Goal: Communication & Community: Participate in discussion

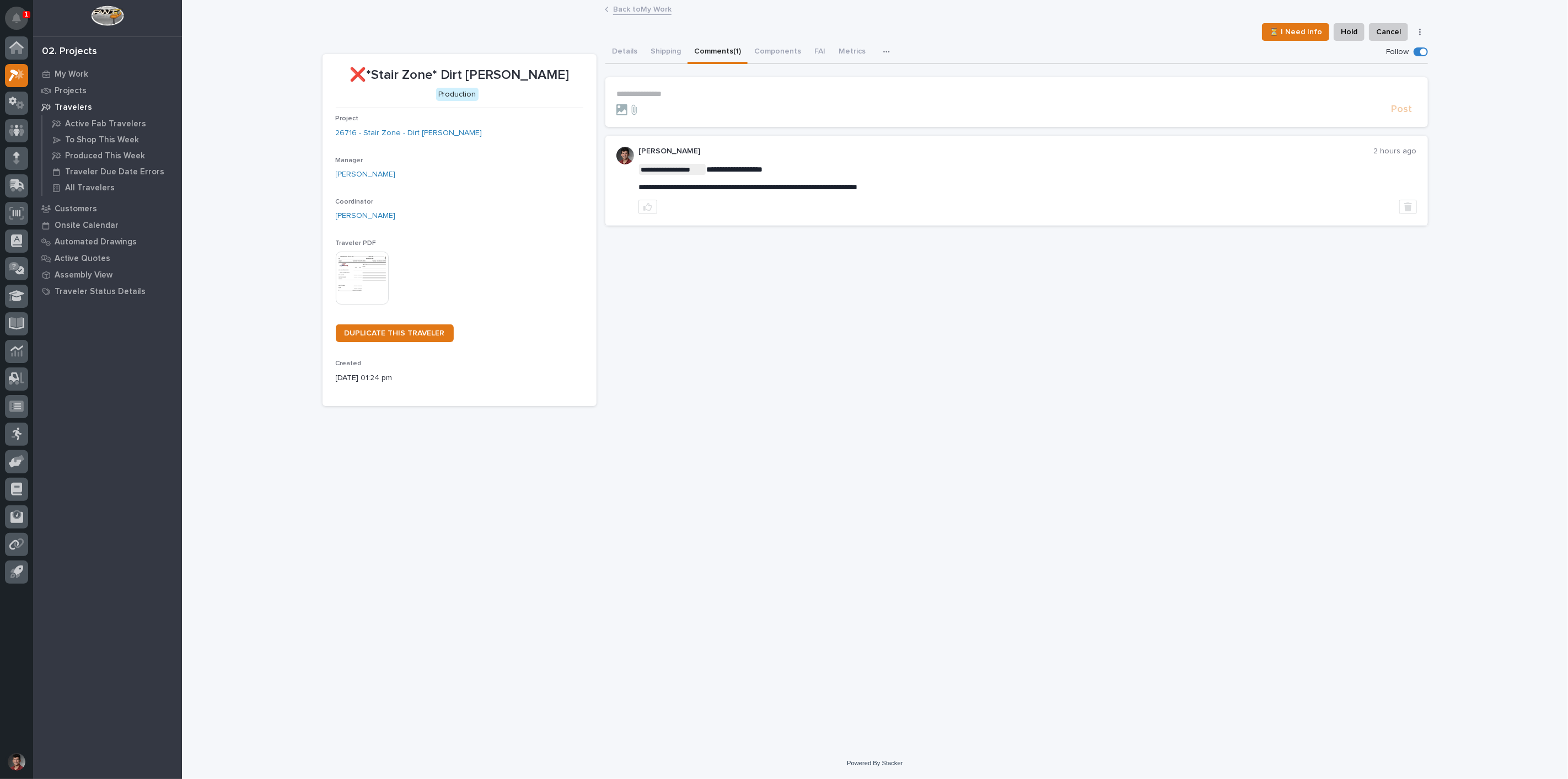
click at [20, 11] on button "Notifications" at bounding box center [16, 18] width 23 height 23
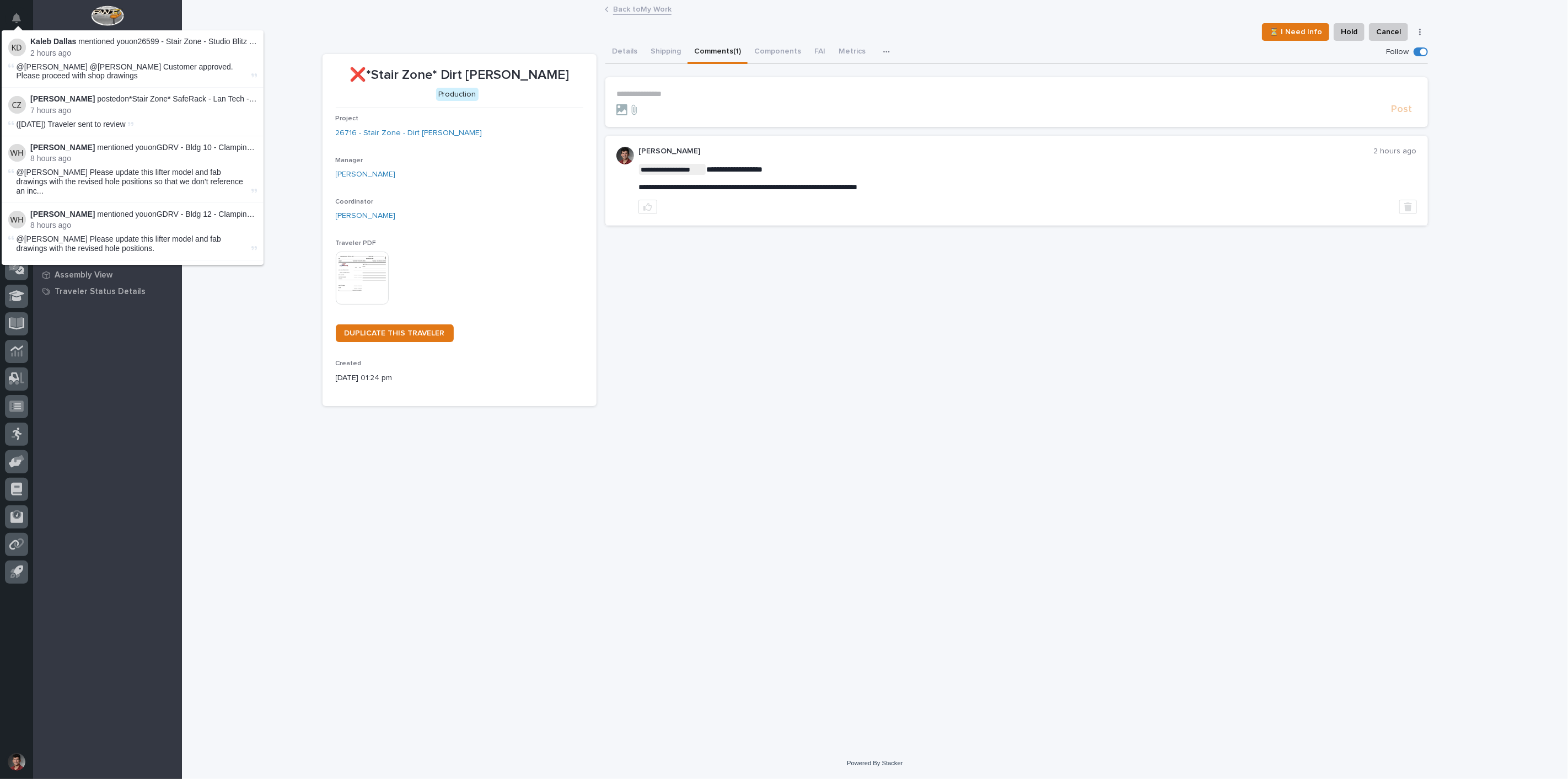
click at [297, 23] on div "**********" at bounding box center [875, 374] width 1386 height 746
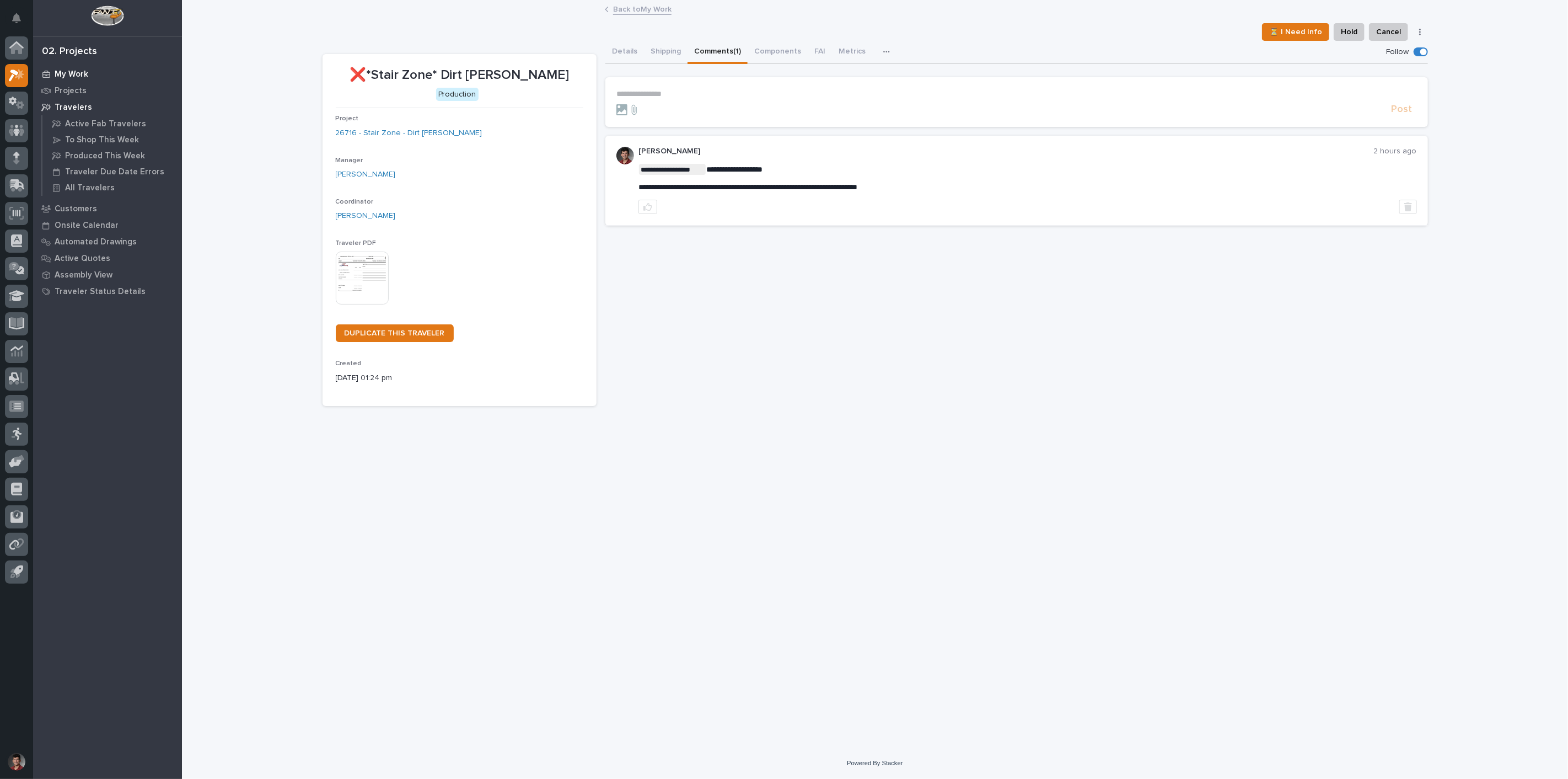
click at [61, 74] on p "My Work" at bounding box center [71, 74] width 34 height 10
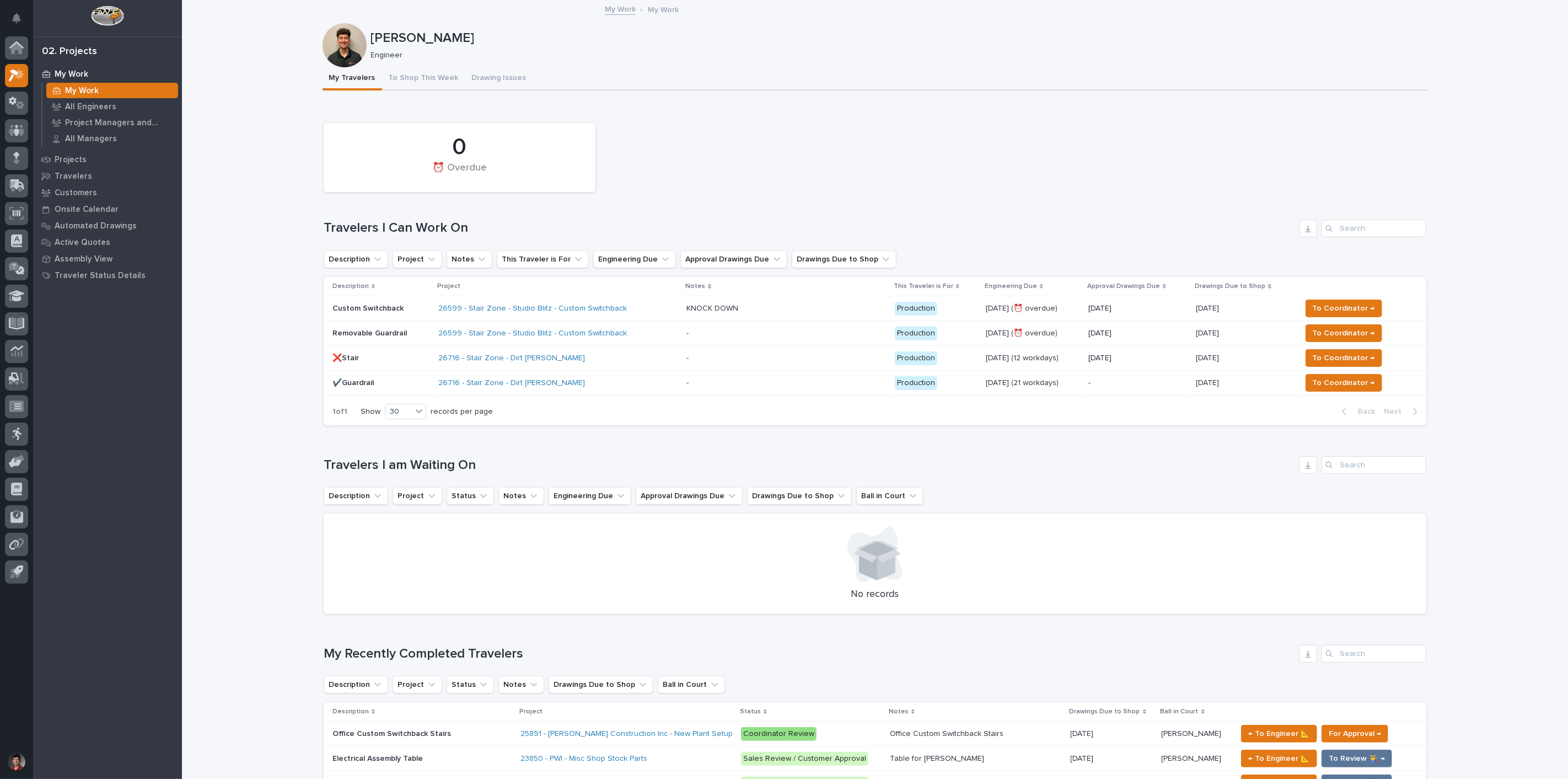
click at [809, 377] on div "- -" at bounding box center [786, 383] width 199 height 18
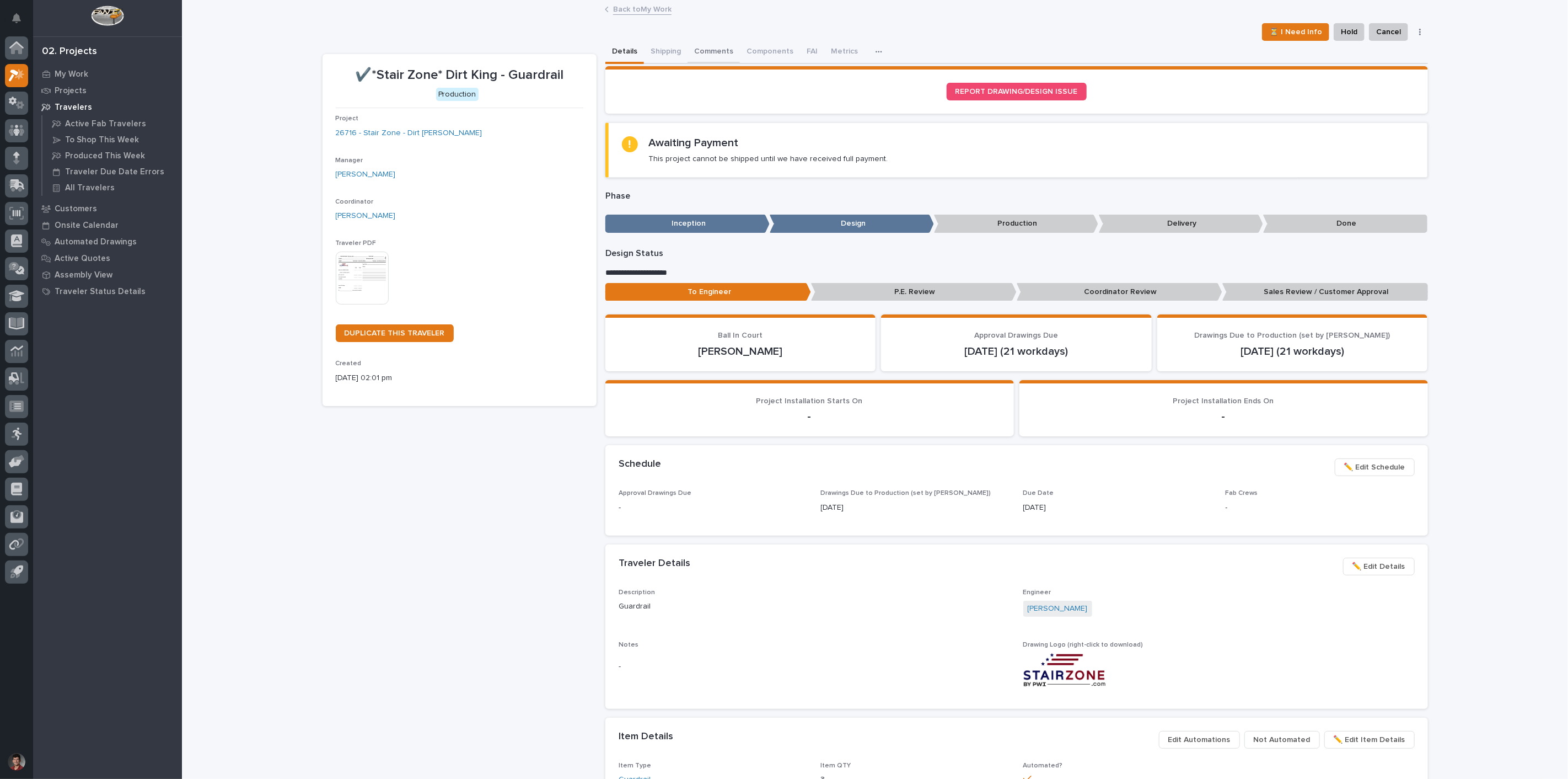
click at [716, 53] on button "Comments" at bounding box center [713, 52] width 53 height 23
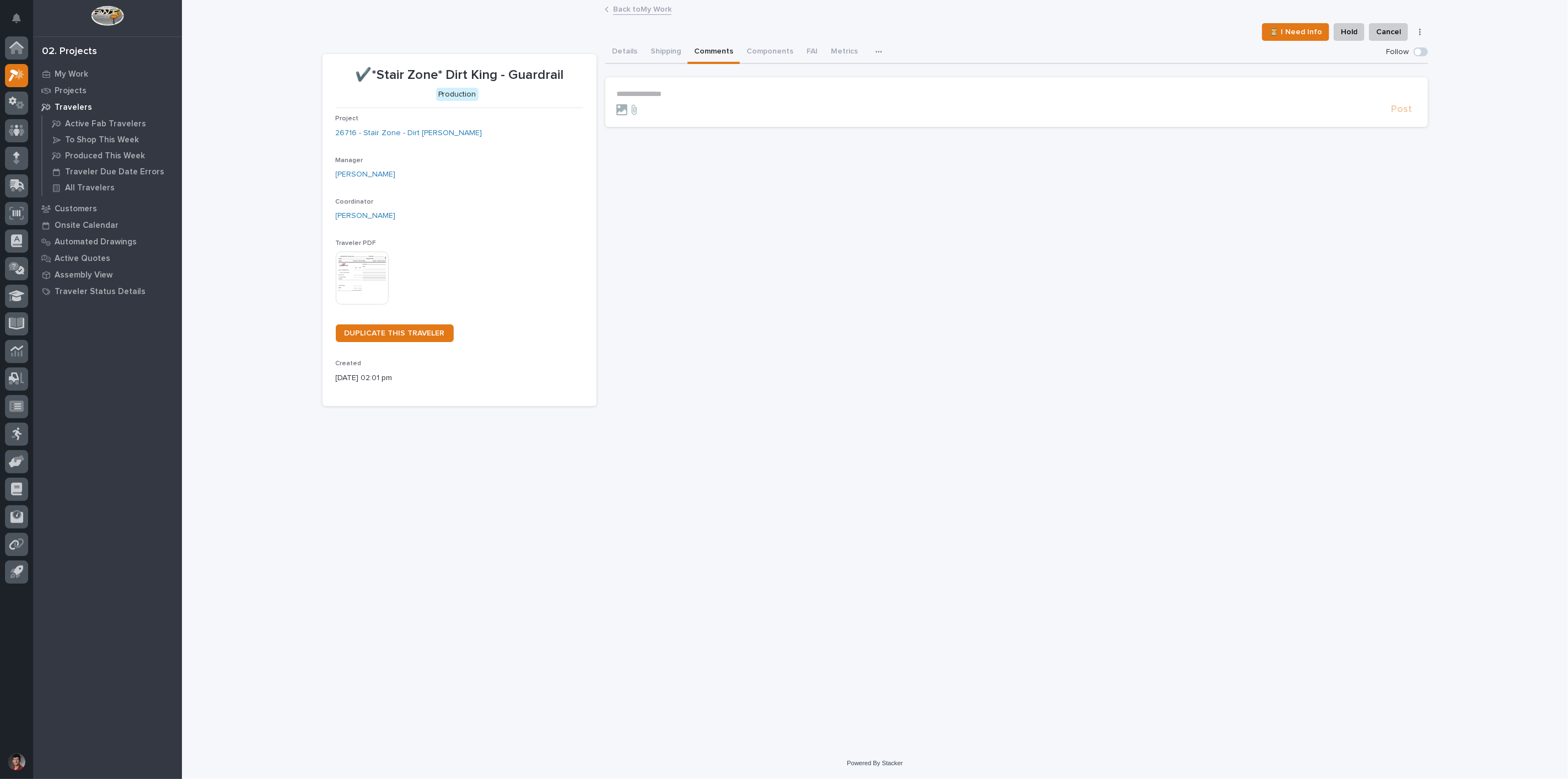
click at [712, 90] on p "**********" at bounding box center [1016, 94] width 801 height 10
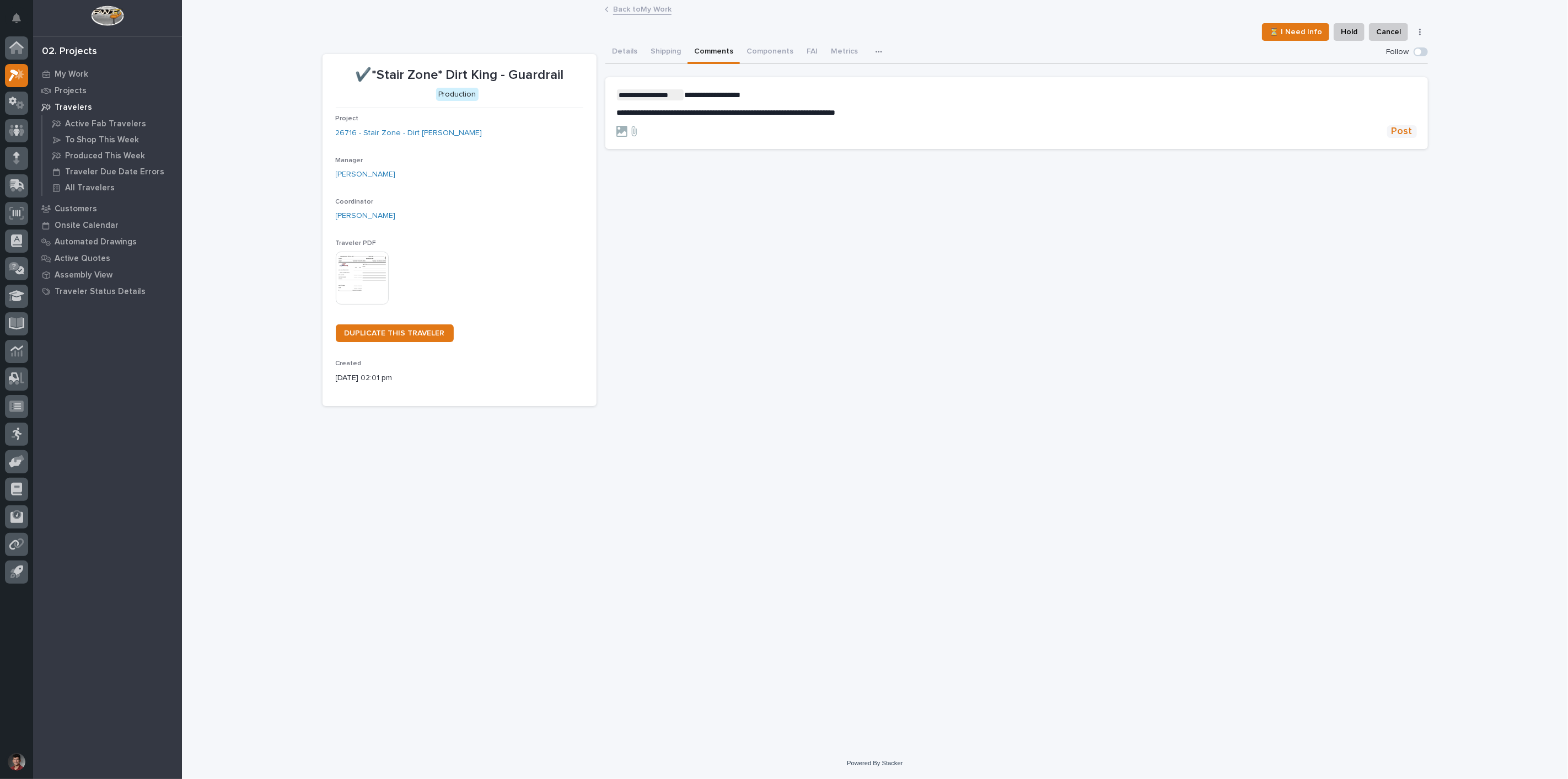
click at [1409, 130] on span "Post" at bounding box center [1402, 132] width 21 height 13
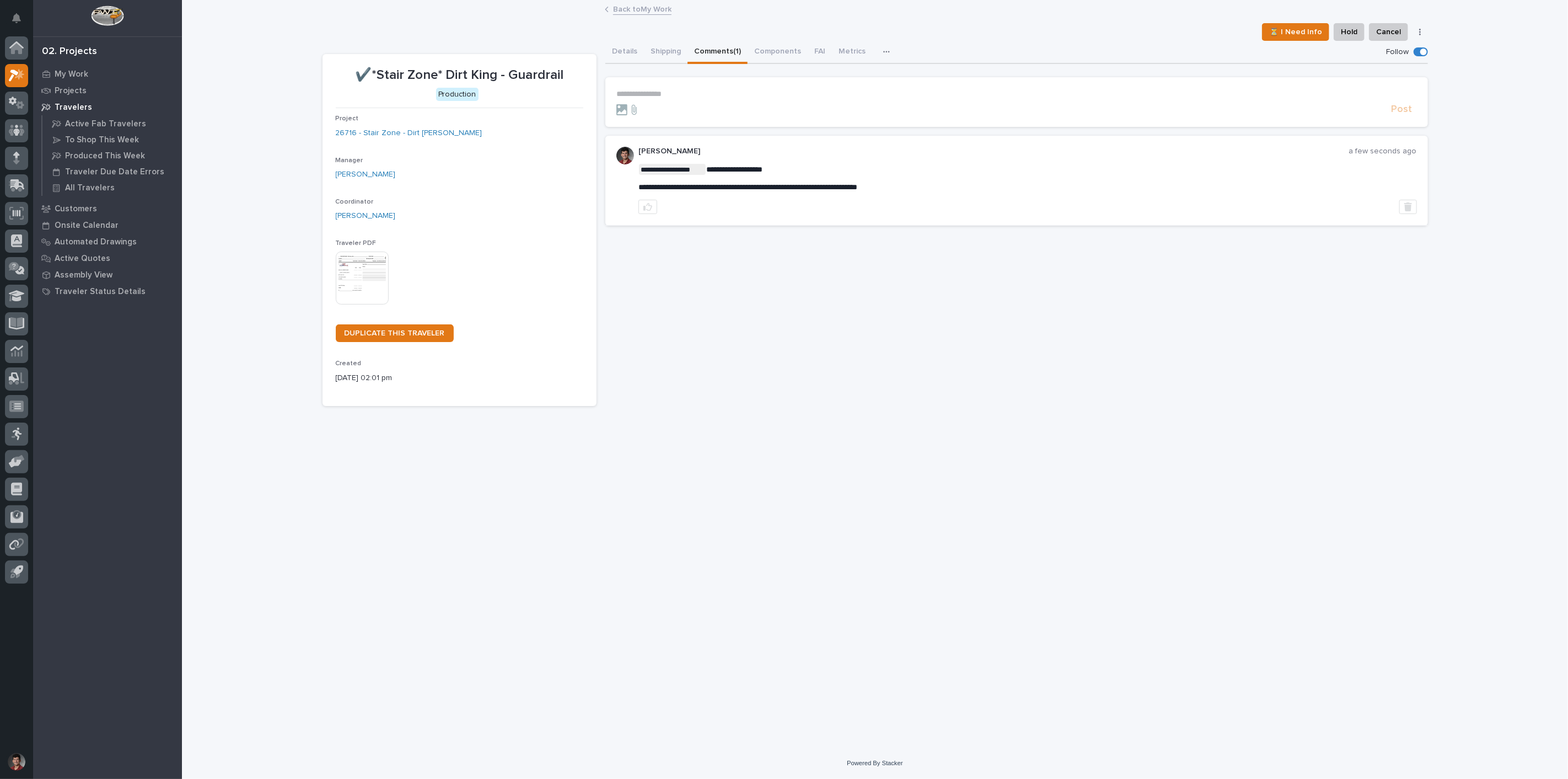
click at [640, 17] on div "Back to My Work" at bounding box center [875, 10] width 552 height 15
click at [642, 13] on link "Back to My Work" at bounding box center [642, 9] width 58 height 13
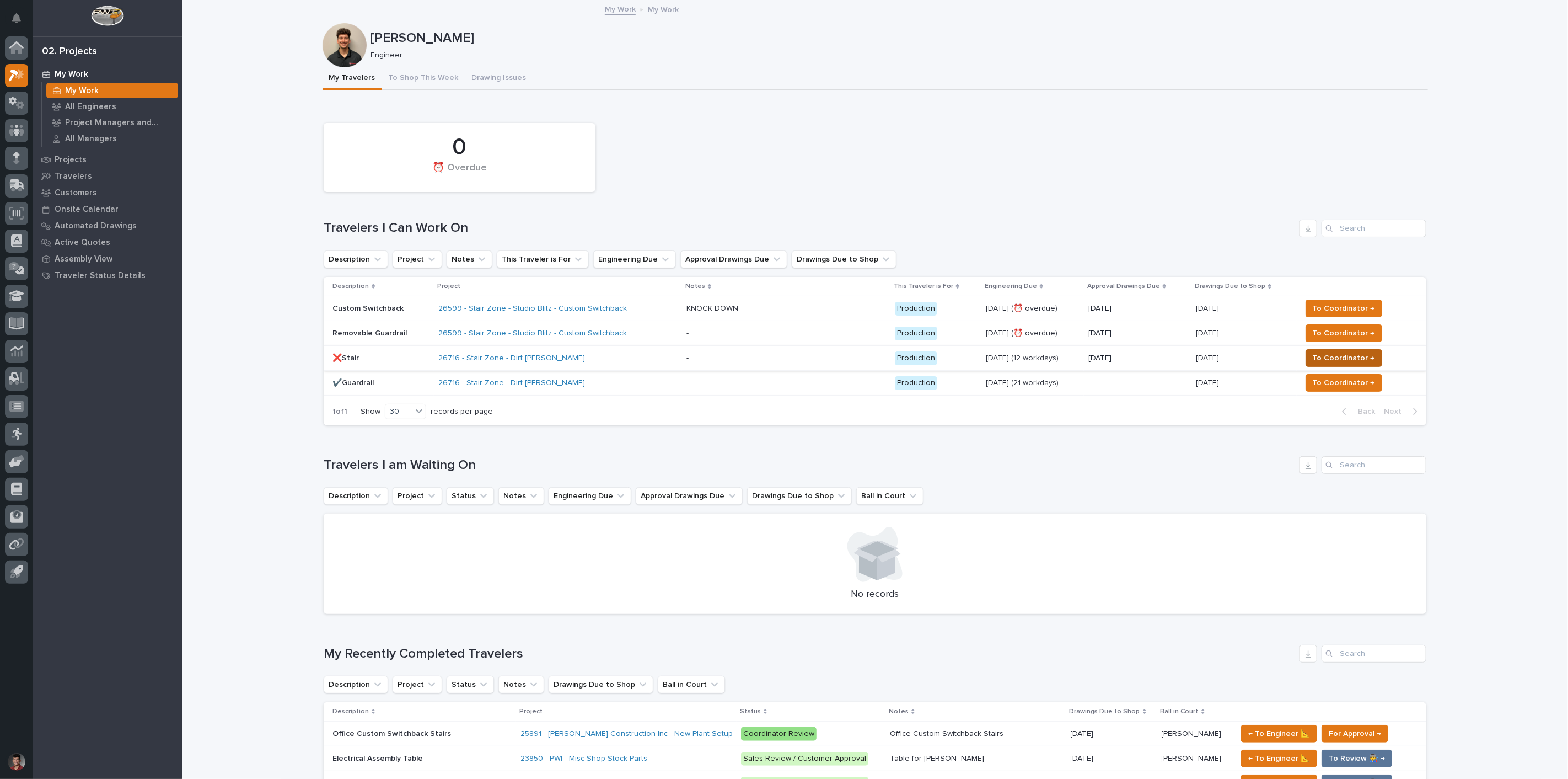
click at [1360, 353] on span "To Coordinator →" at bounding box center [1343, 358] width 62 height 13
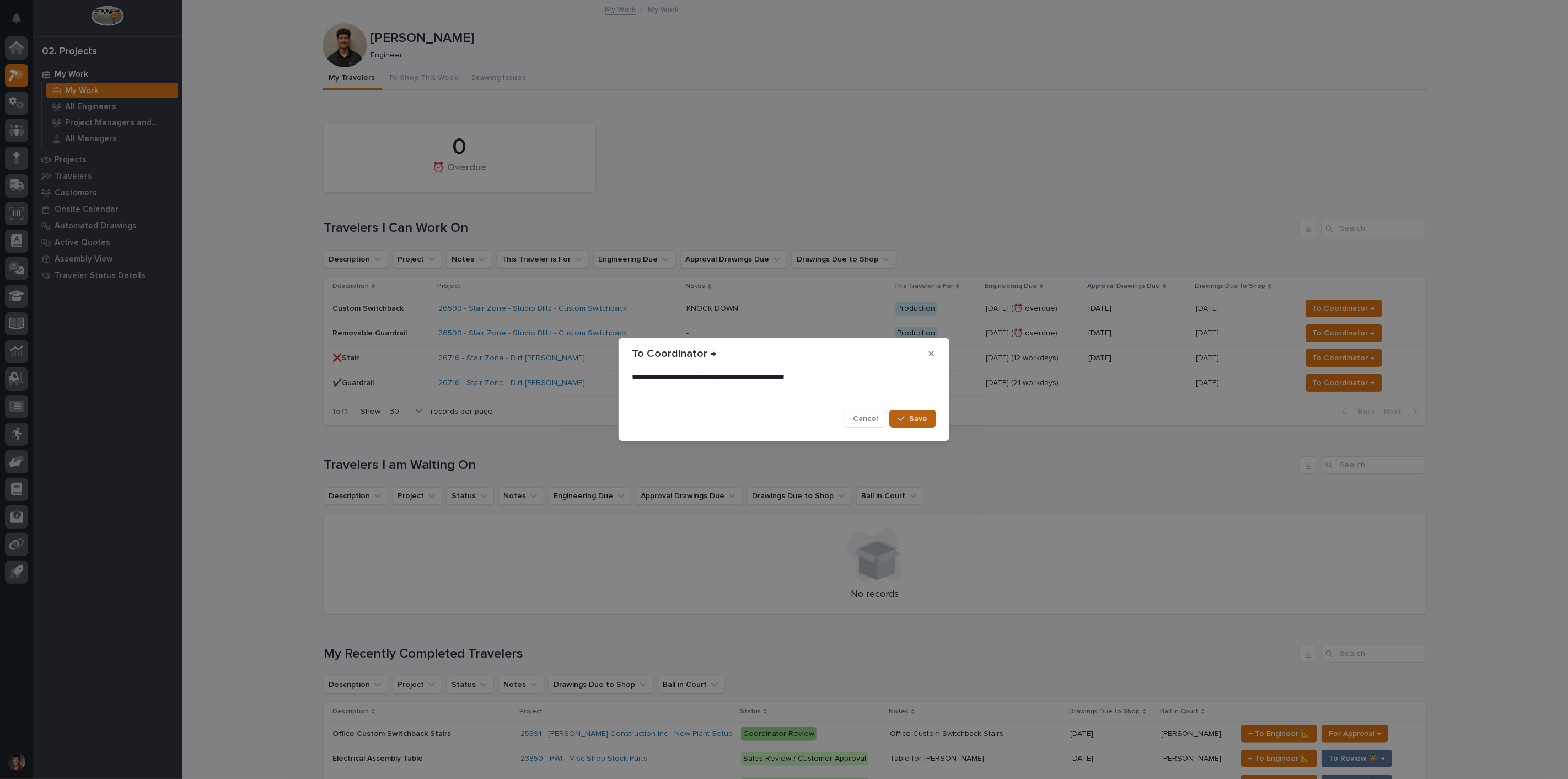
click at [908, 412] on button "Save" at bounding box center [913, 419] width 47 height 18
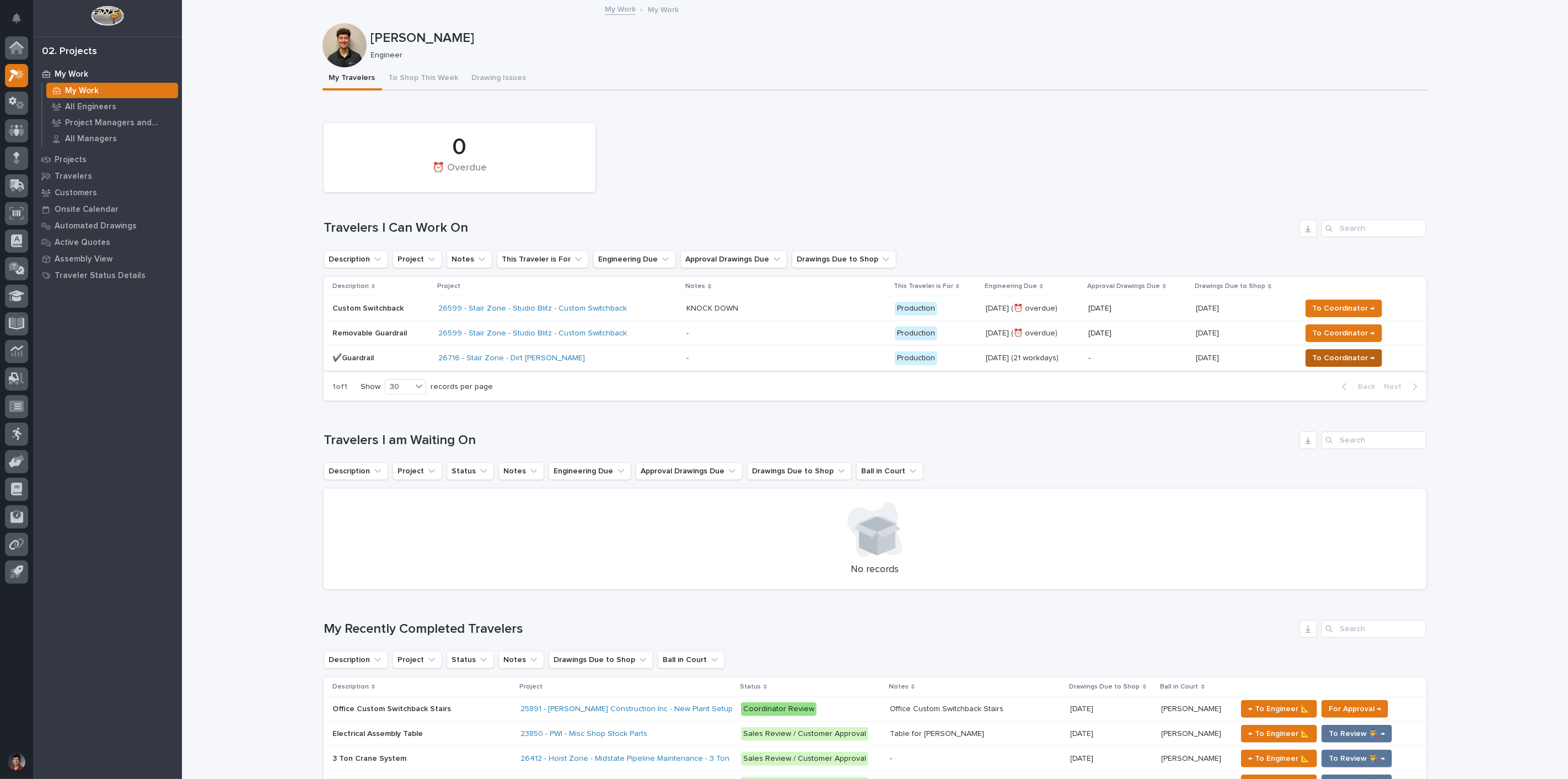
click at [1346, 362] on span "To Coordinator →" at bounding box center [1343, 358] width 62 height 13
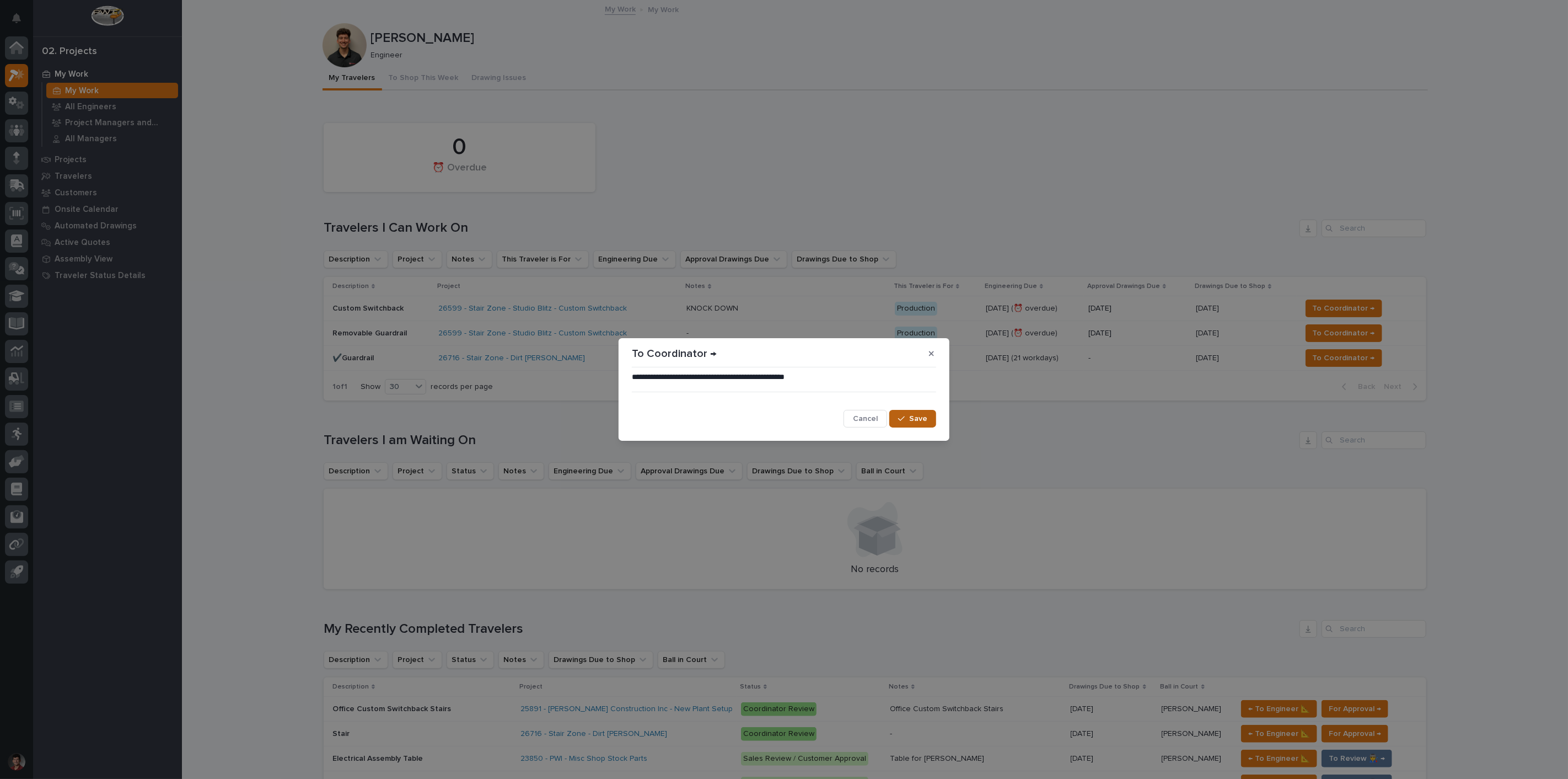
click at [902, 422] on icon "button" at bounding box center [902, 419] width 6 height 8
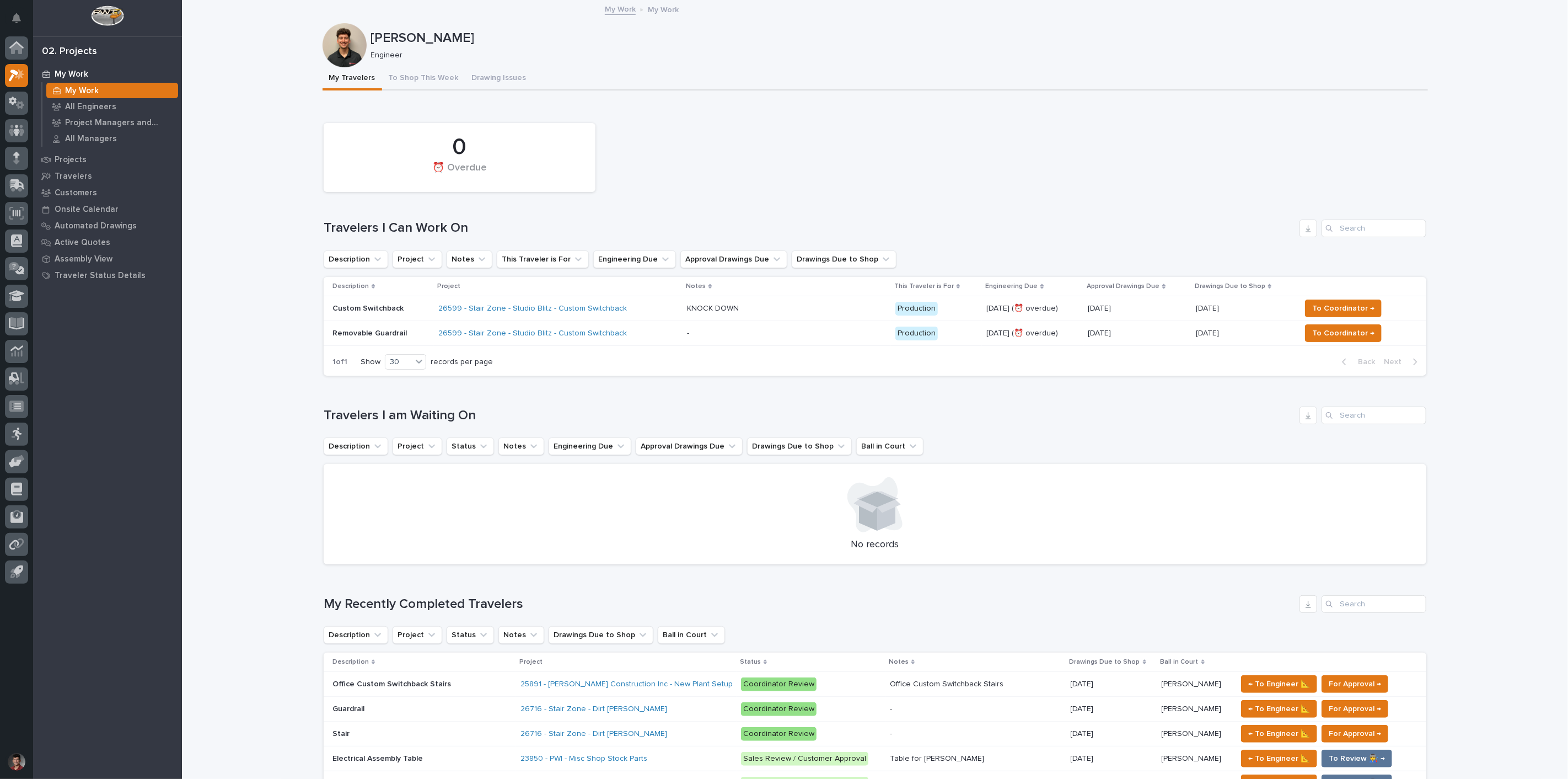
click at [818, 184] on div "0 ⏰ Overdue" at bounding box center [874, 157] width 1114 height 80
click at [677, 197] on div "0 ⏰ Overdue Travelers I Can Work On Description Project Notes This Traveler is …" at bounding box center [875, 247] width 1103 height 259
